Goal: Obtain resource: Download file/media

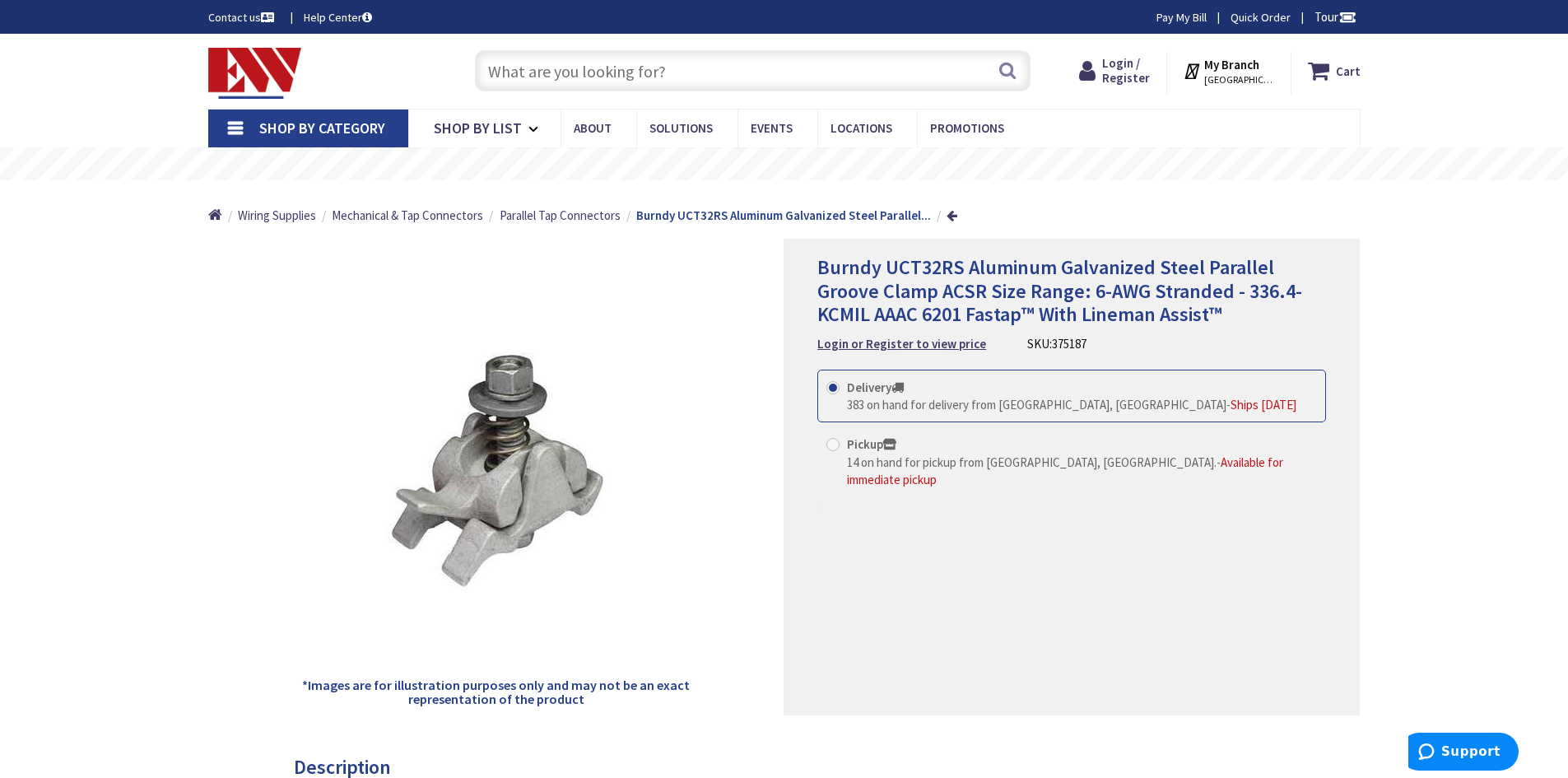
type input "[PERSON_NAME][GEOGRAPHIC_DATA], [PERSON_NAME][GEOGRAPHIC_DATA], [GEOGRAPHIC_DAT…"
click at [577, 219] on span "Parallel Tap Connectors" at bounding box center [560, 216] width 121 height 16
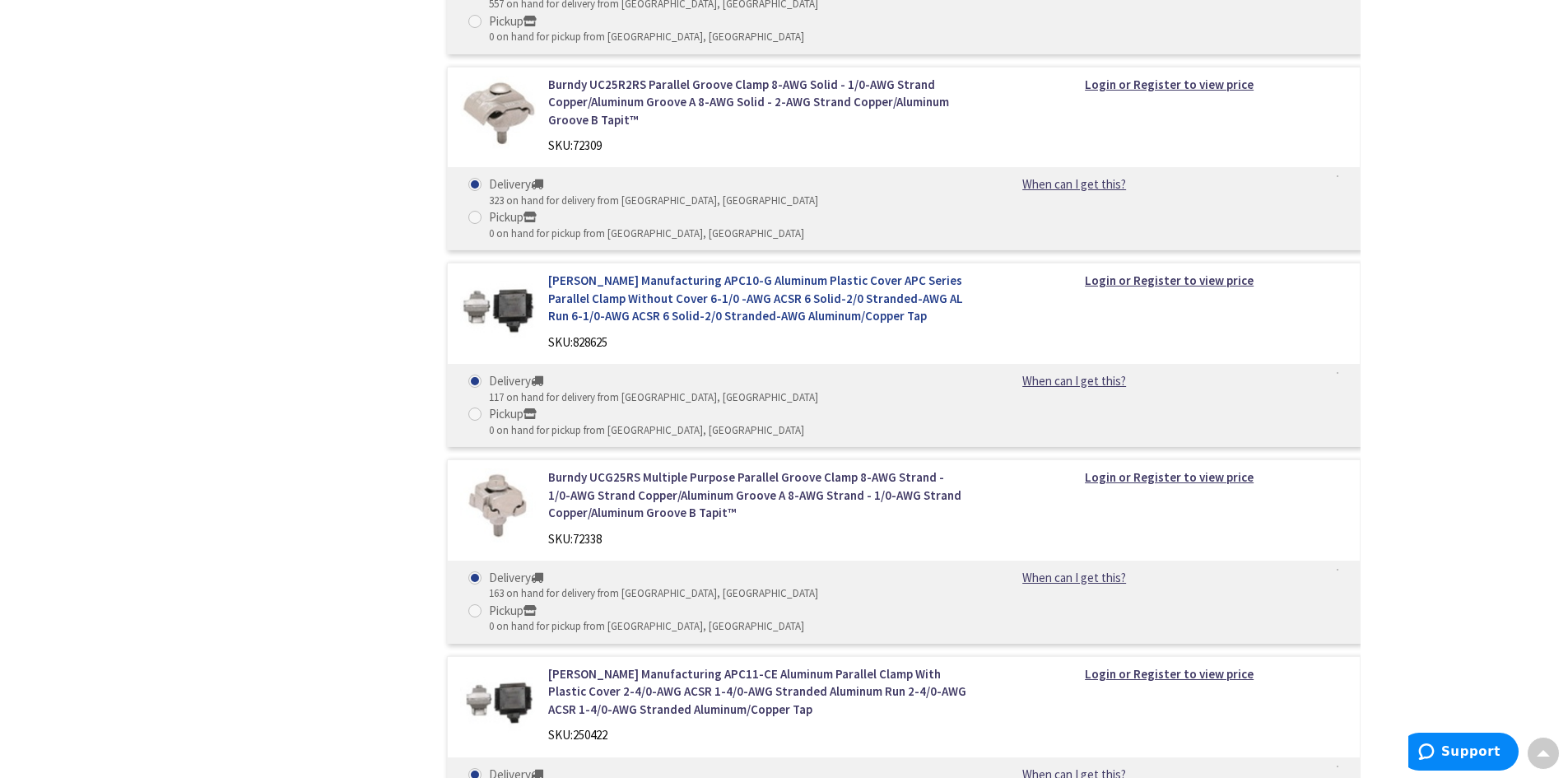
scroll to position [980, 0]
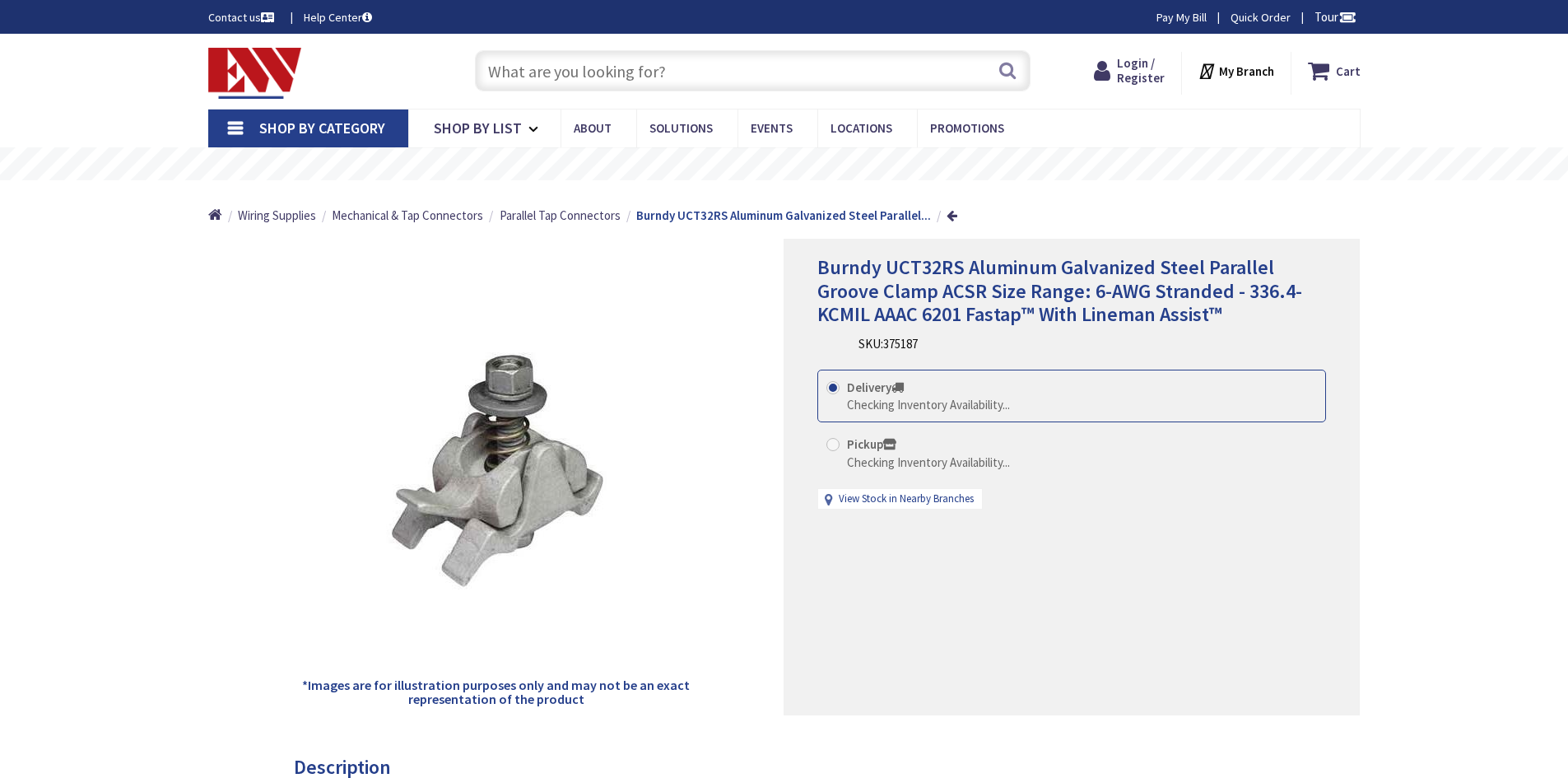
type input "[PERSON_NAME][GEOGRAPHIC_DATA], [PERSON_NAME][GEOGRAPHIC_DATA], [GEOGRAPHIC_DAT…"
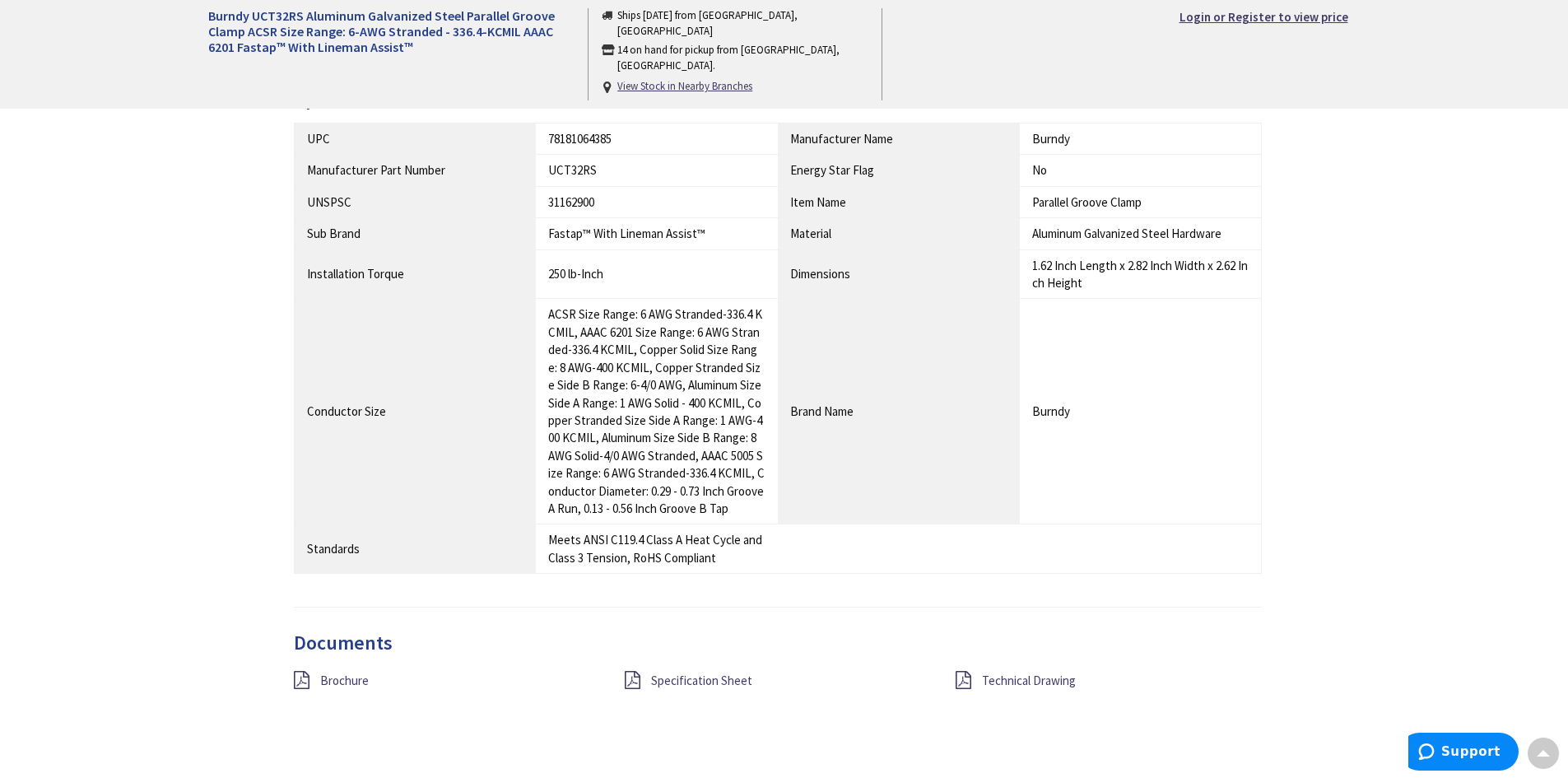
scroll to position [907, 0]
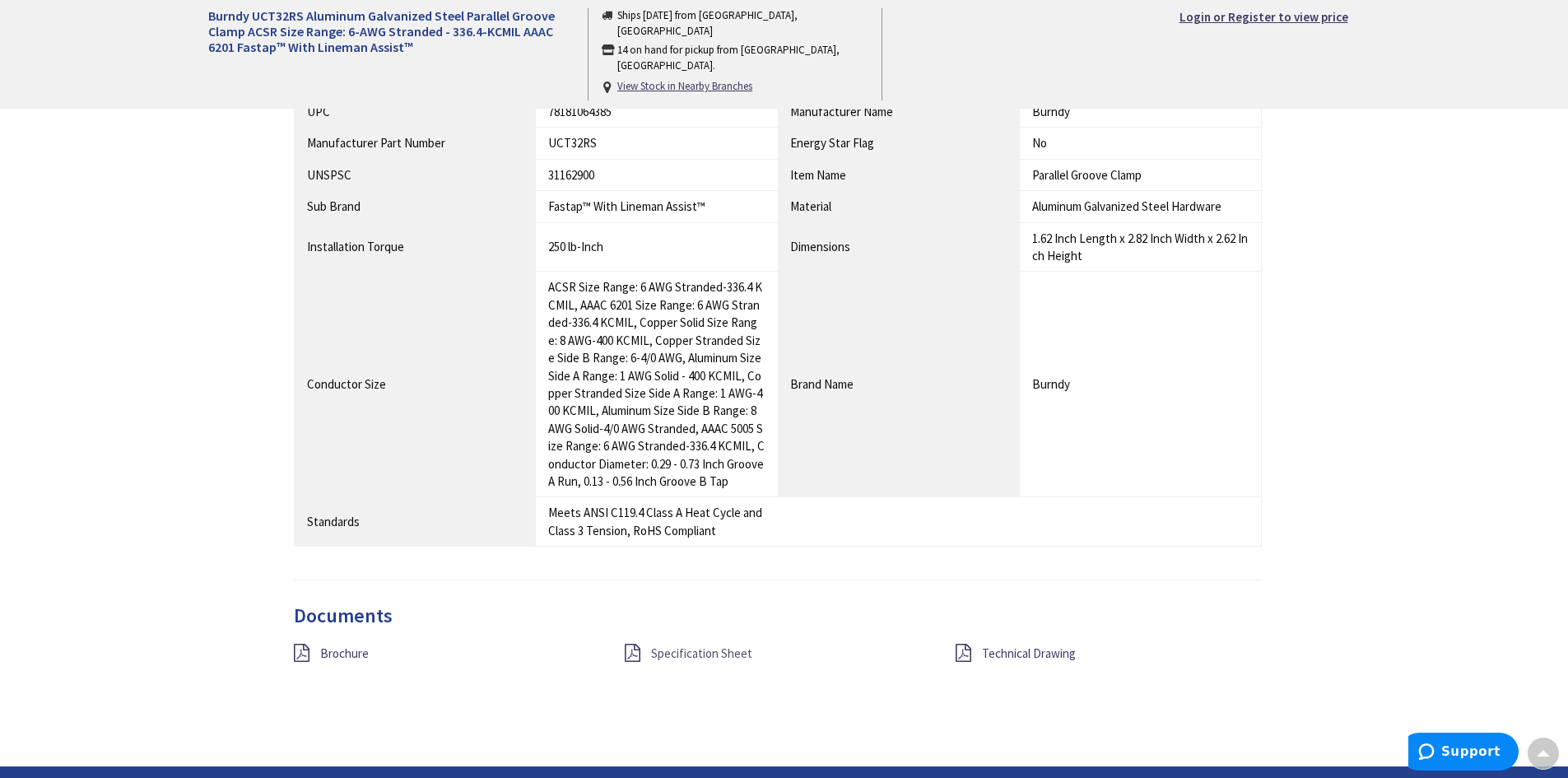
click at [706, 655] on span "Specification Sheet" at bounding box center [701, 653] width 101 height 16
